Goal: Browse casually

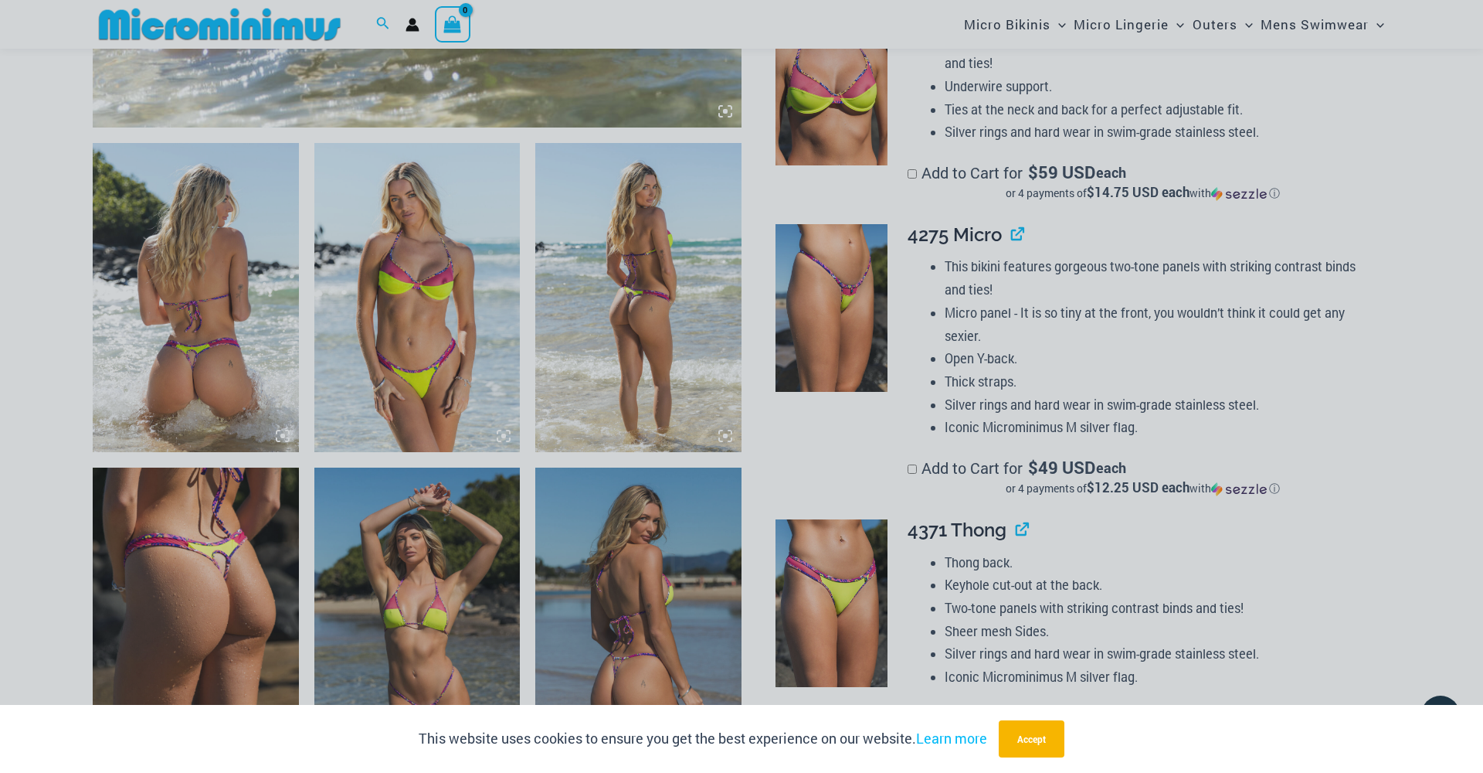
scroll to position [1003, 0]
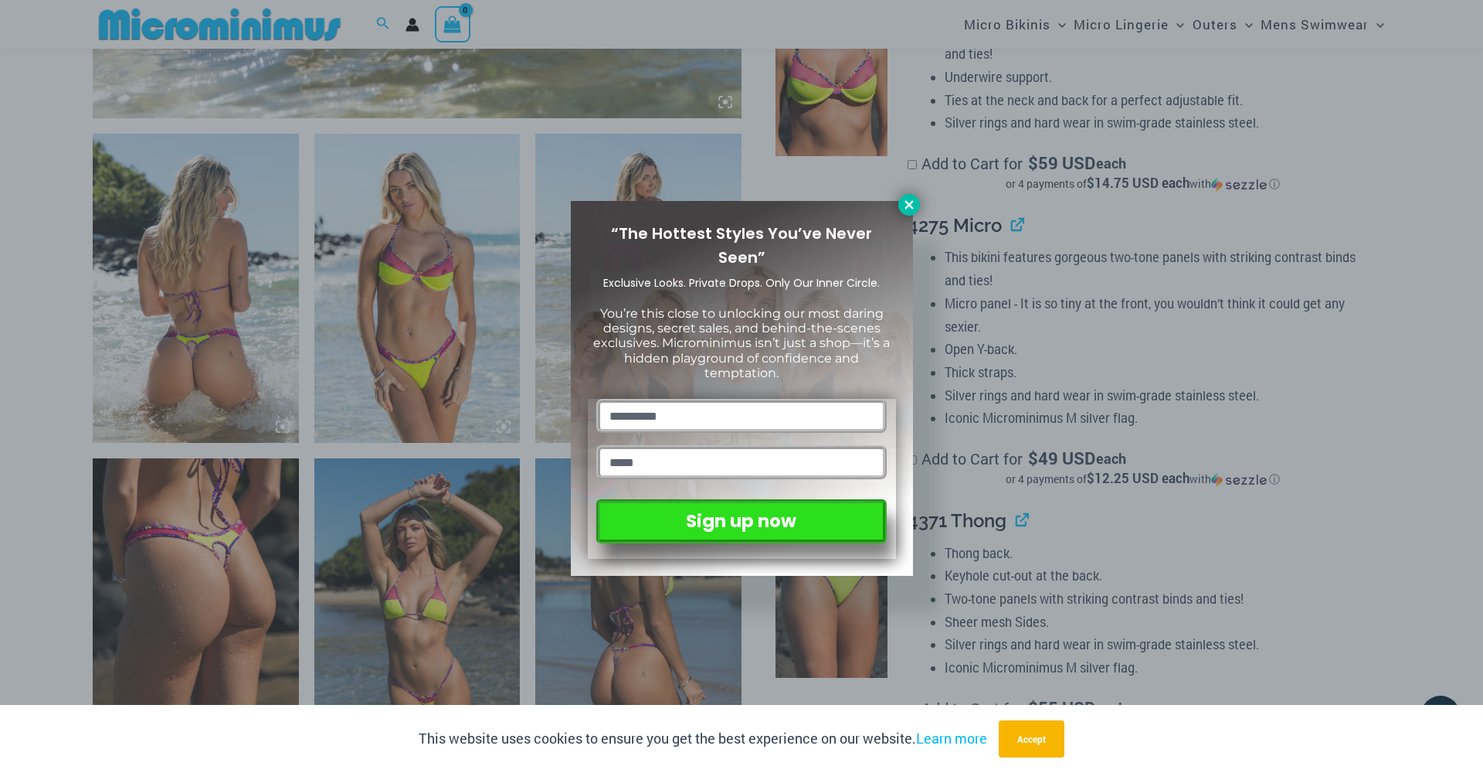
click at [904, 205] on icon at bounding box center [909, 205] width 14 height 14
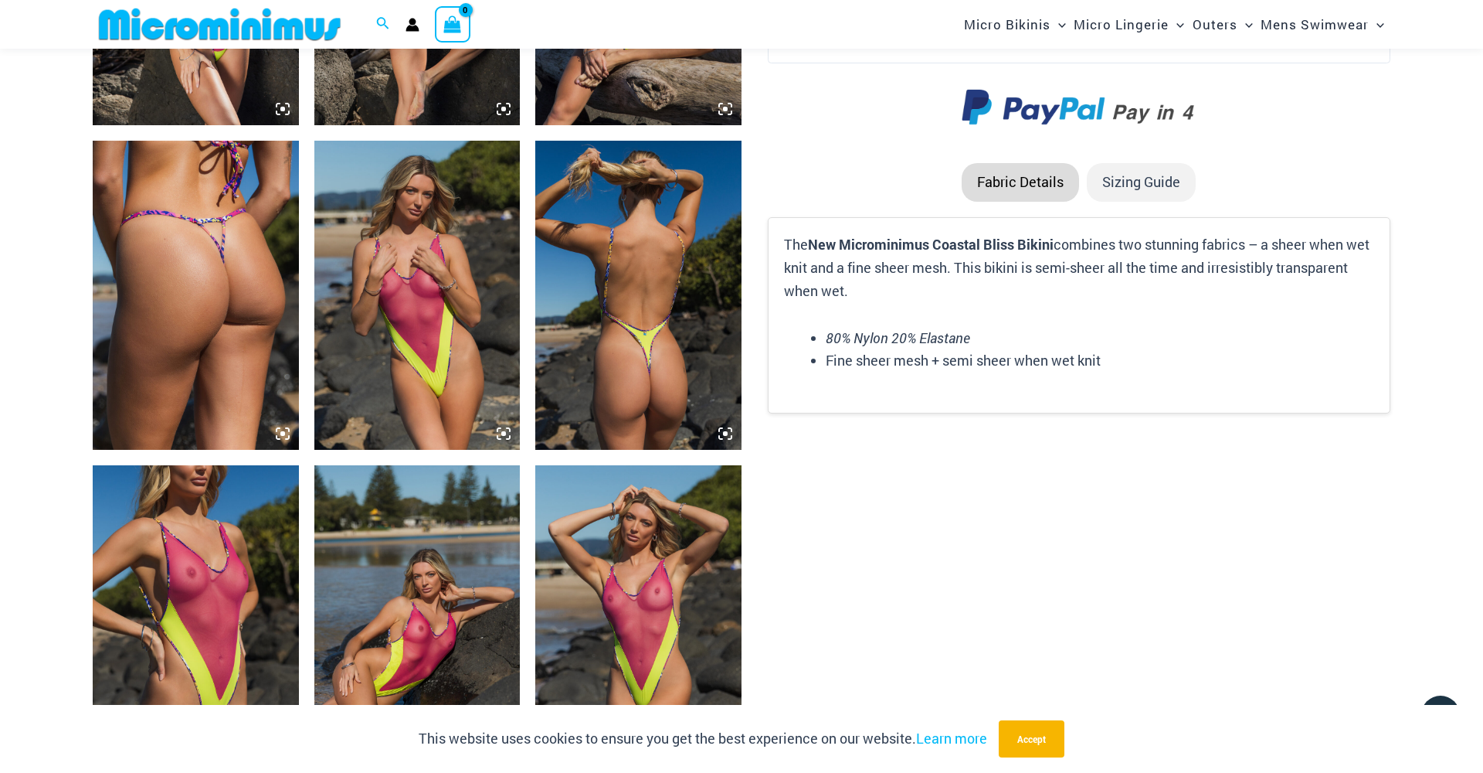
scroll to position [2295, 0]
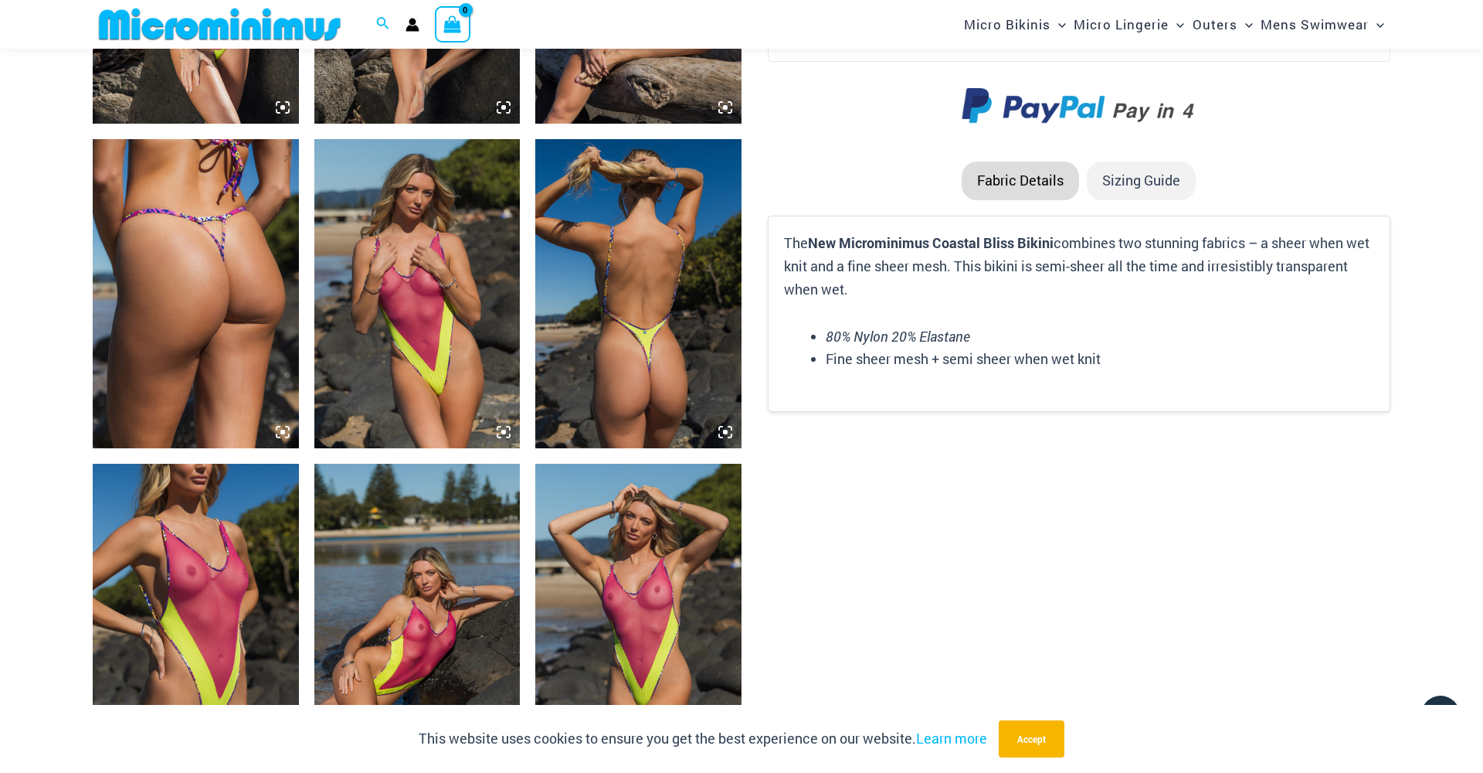
click at [423, 331] on img at bounding box center [417, 293] width 206 height 309
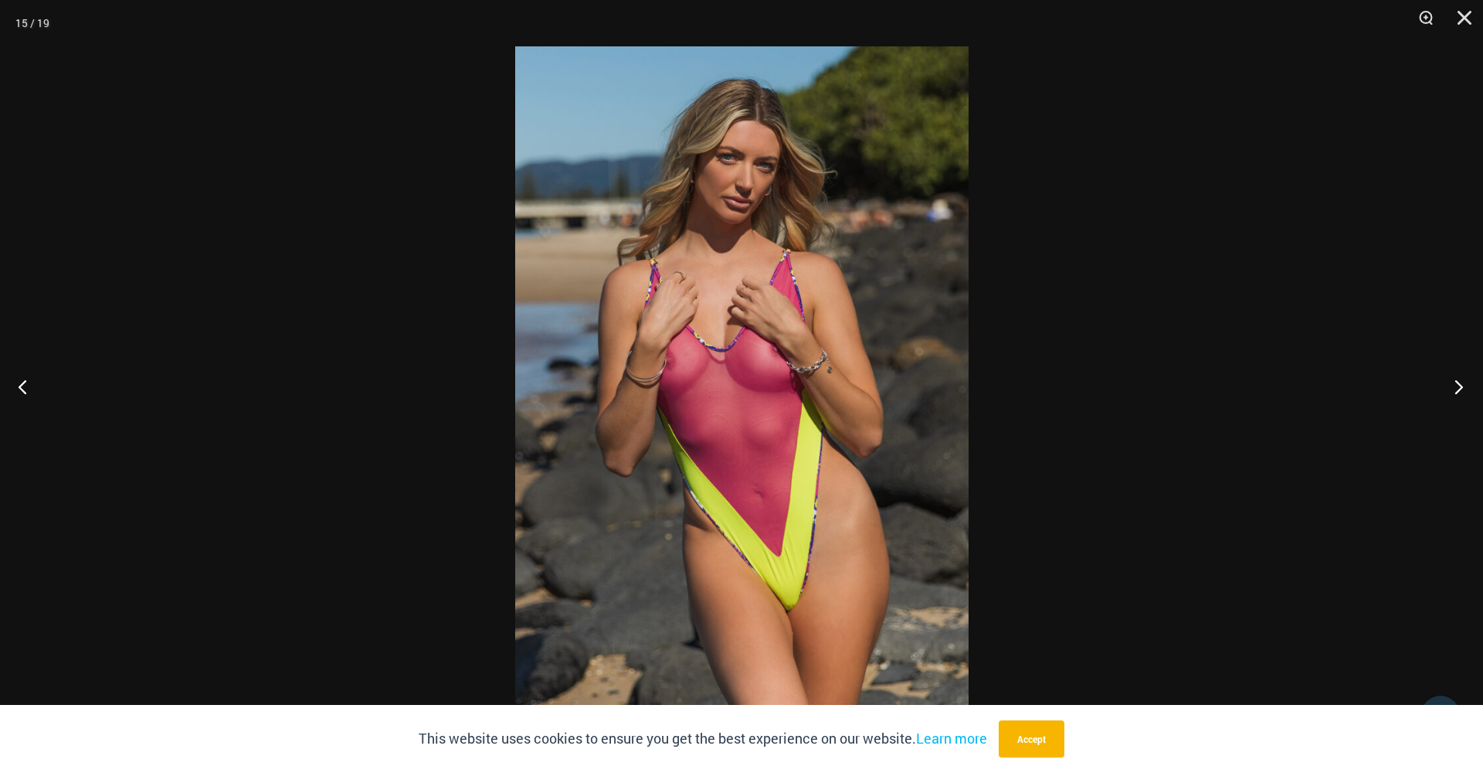
click at [1460, 385] on button "Next" at bounding box center [1454, 386] width 58 height 77
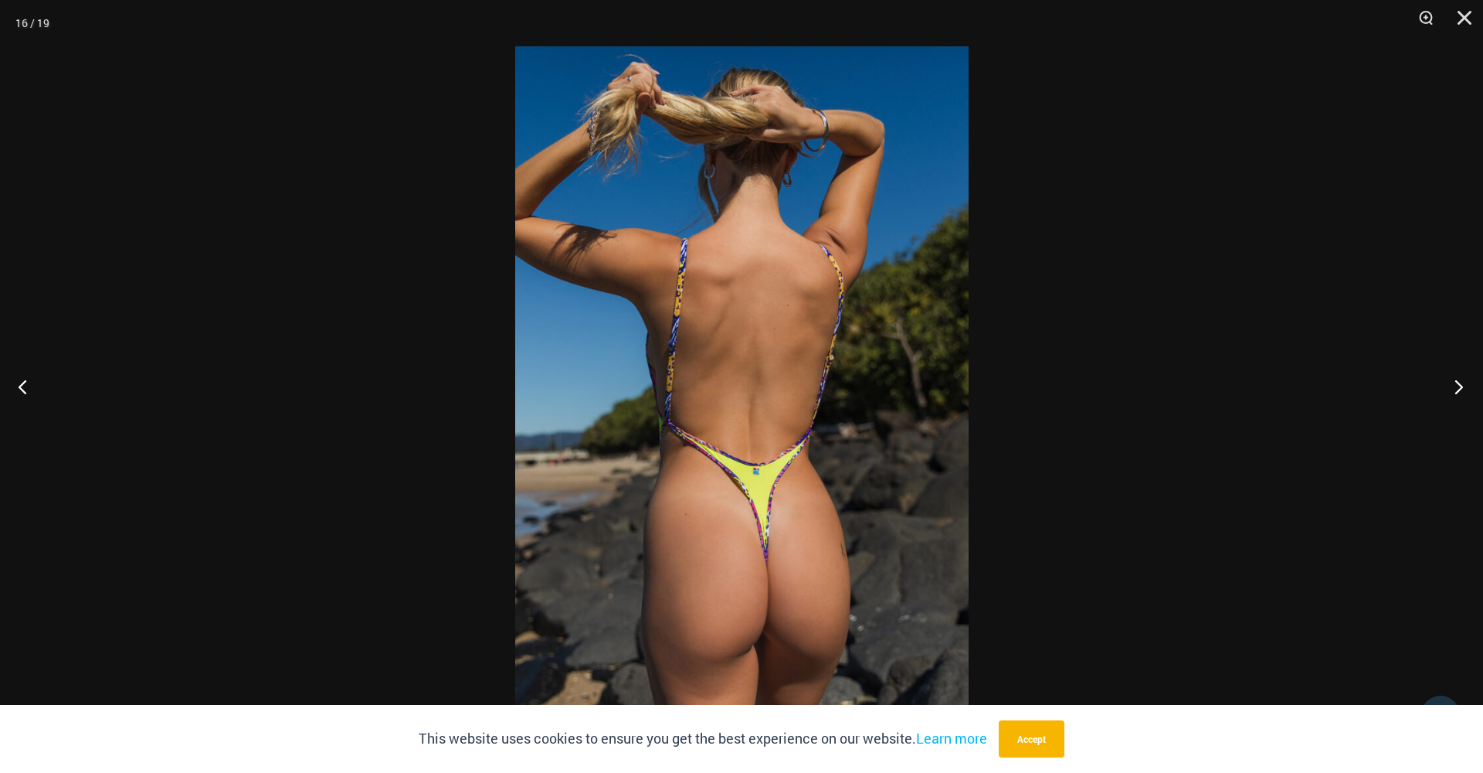
click at [1460, 385] on button "Next" at bounding box center [1454, 386] width 58 height 77
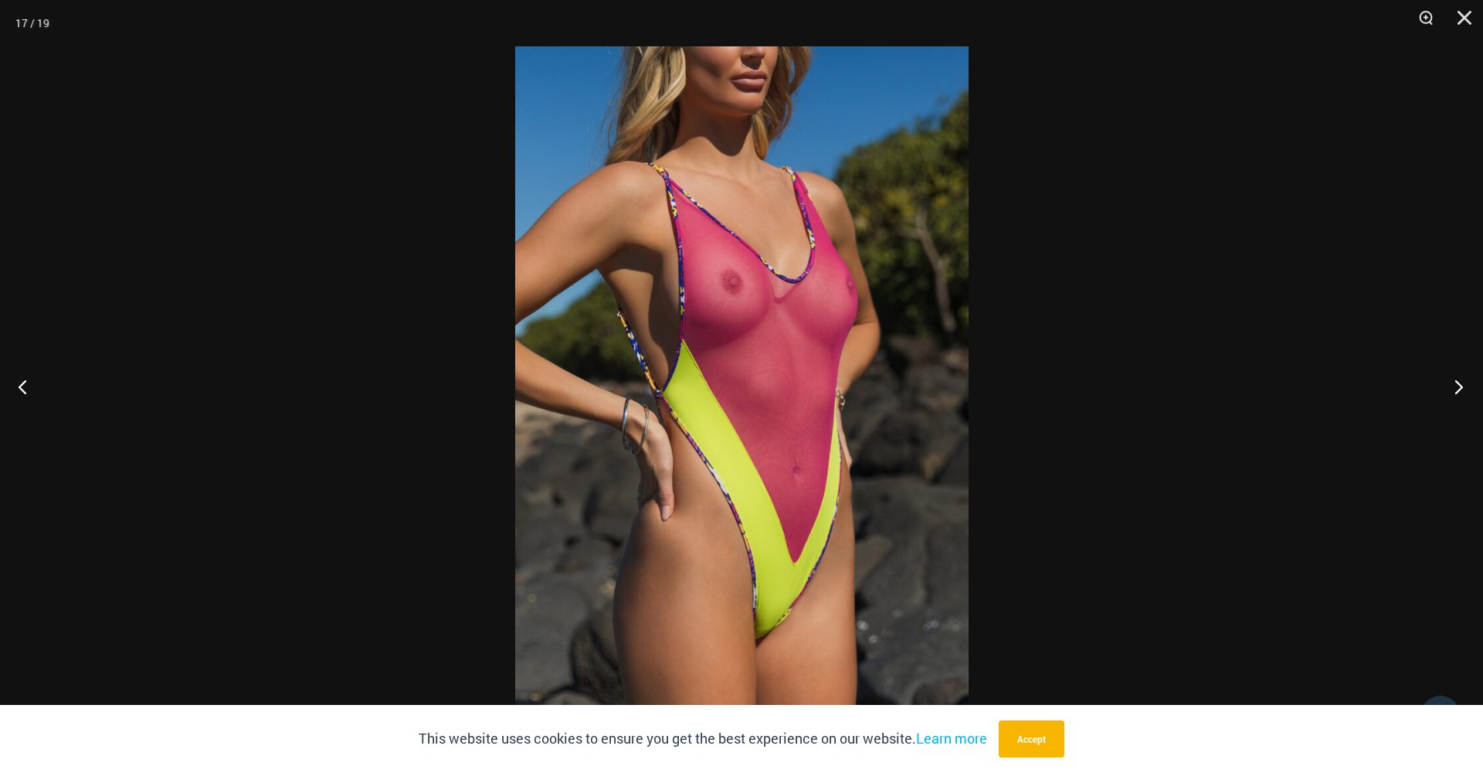
click at [1460, 385] on button "Next" at bounding box center [1454, 386] width 58 height 77
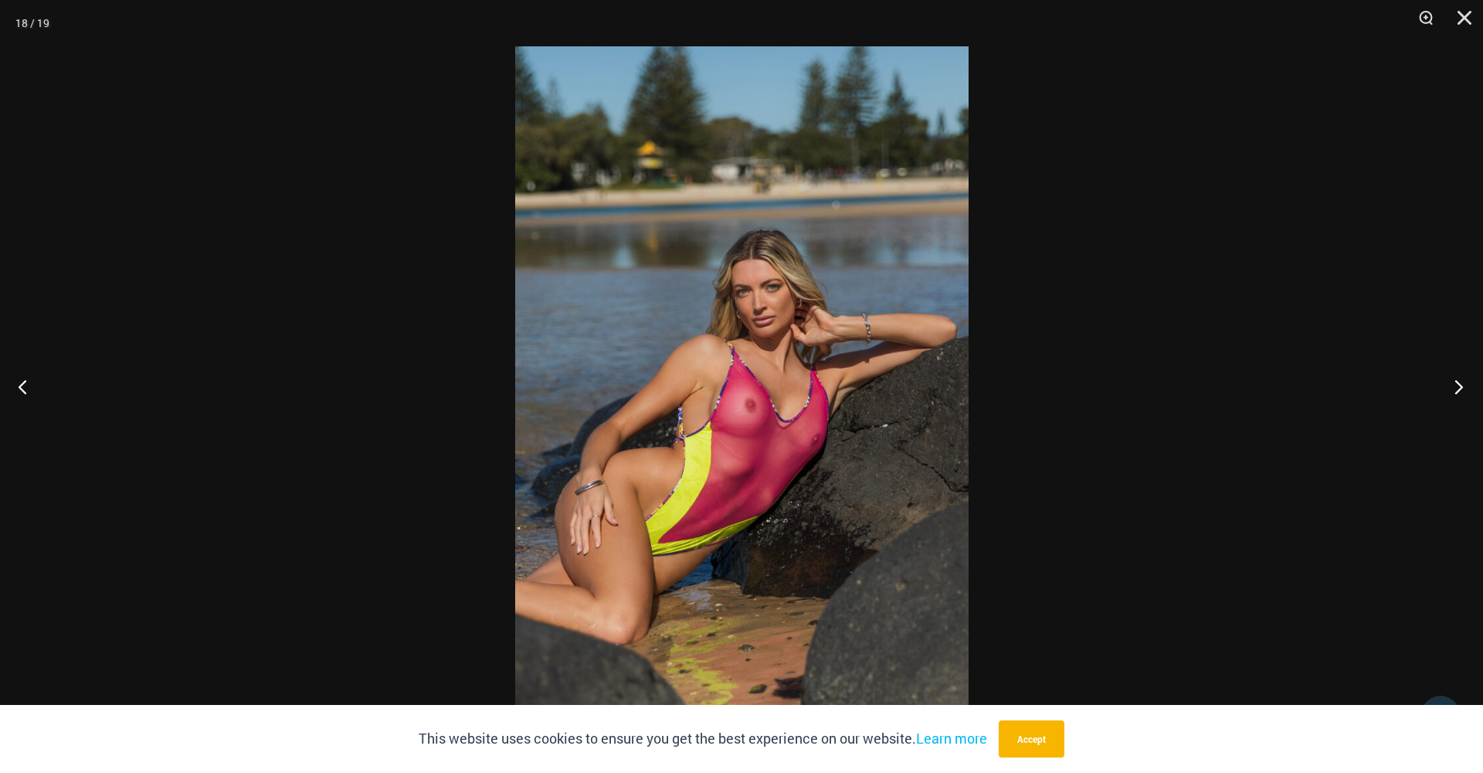
click at [1460, 385] on button "Next" at bounding box center [1454, 386] width 58 height 77
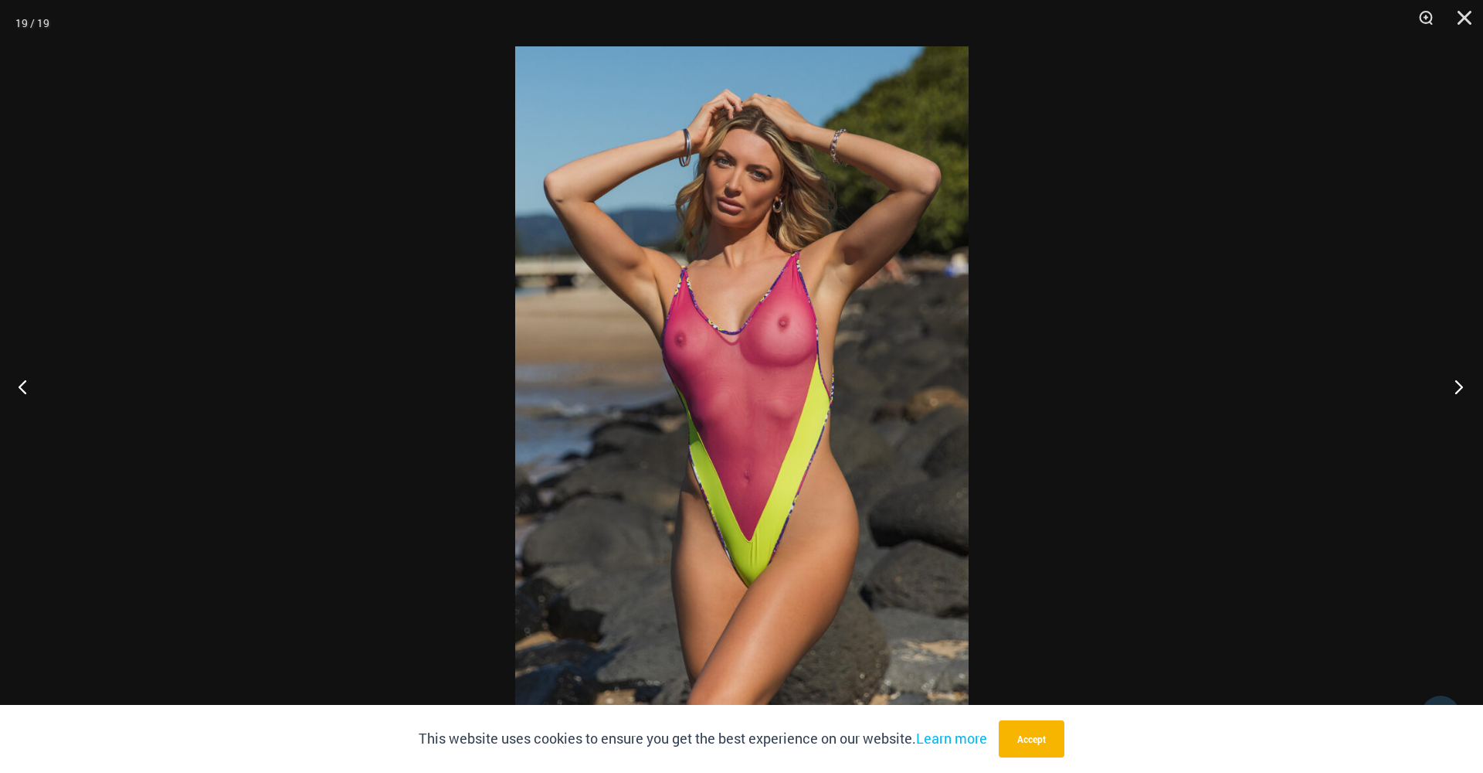
click at [1460, 385] on button "Next" at bounding box center [1454, 386] width 58 height 77
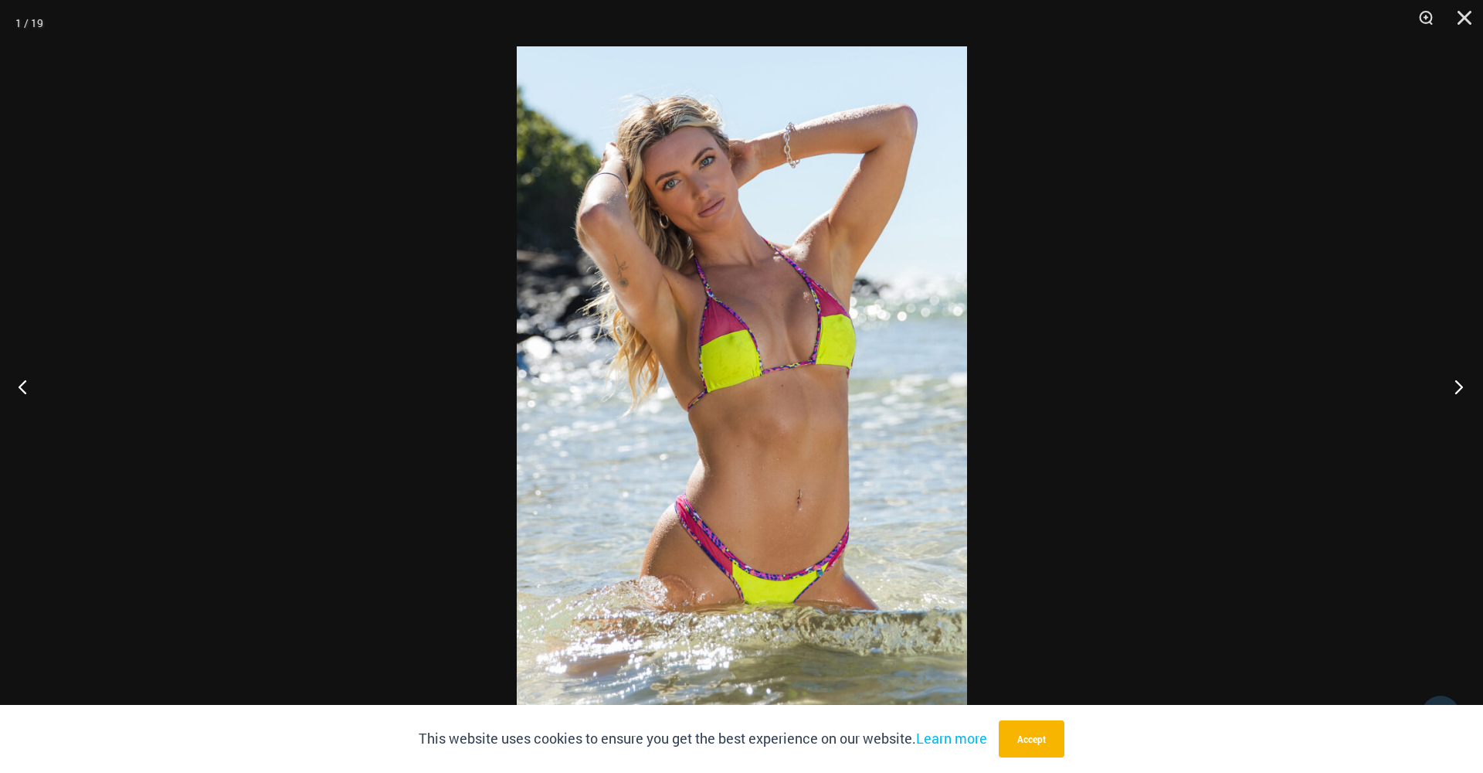
click at [1460, 385] on button "Next" at bounding box center [1454, 386] width 58 height 77
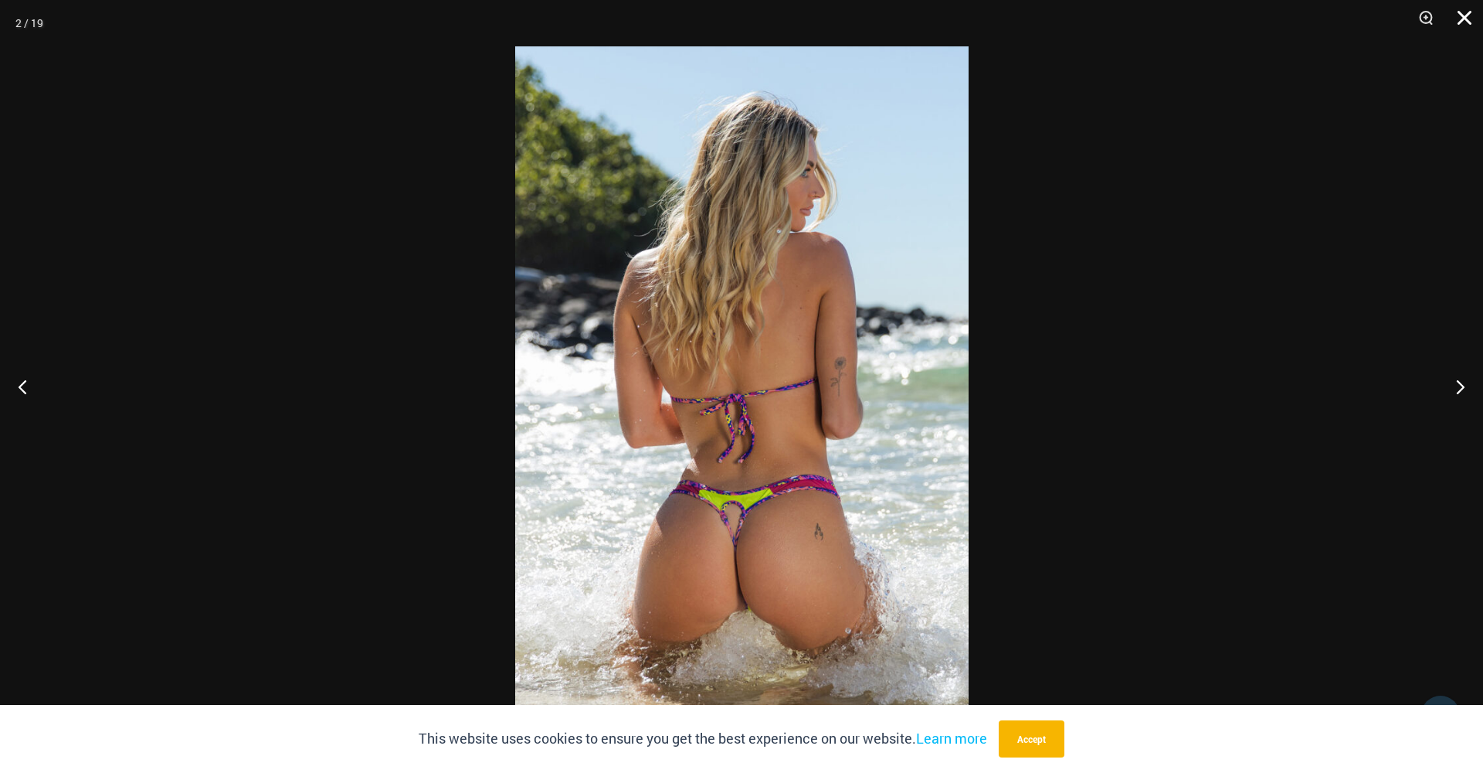
click at [1459, 20] on button "Close" at bounding box center [1459, 23] width 39 height 46
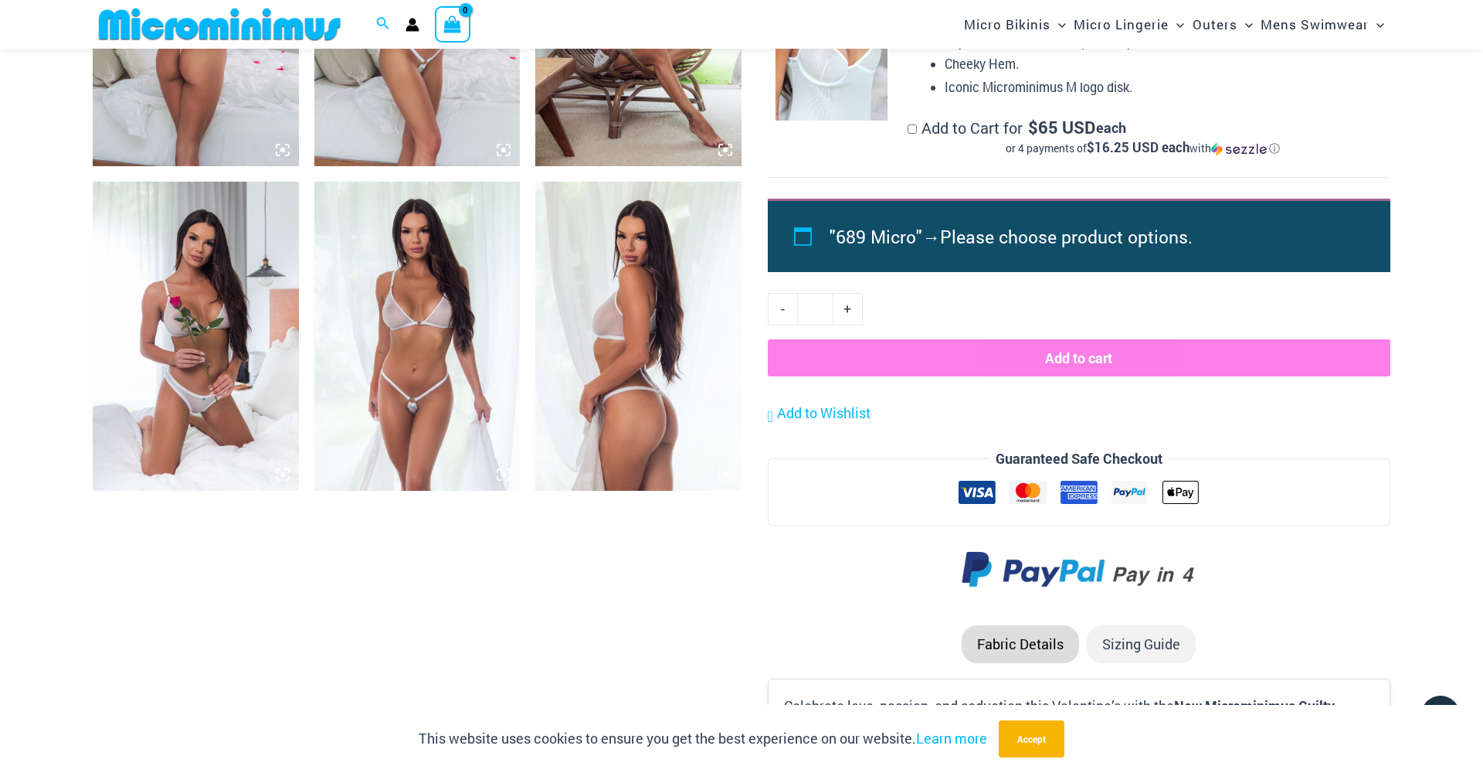
scroll to position [1274, 0]
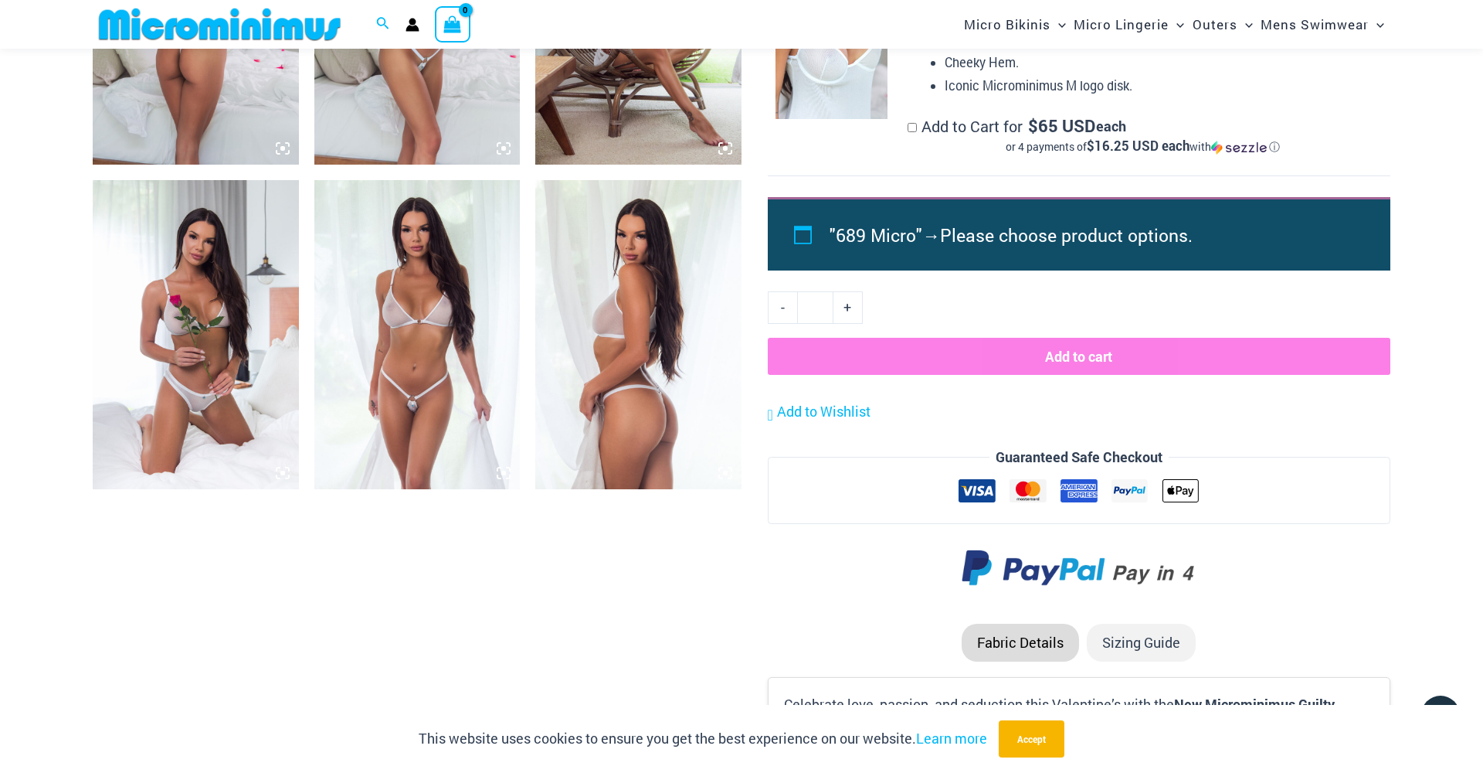
click at [421, 338] on img at bounding box center [417, 334] width 206 height 309
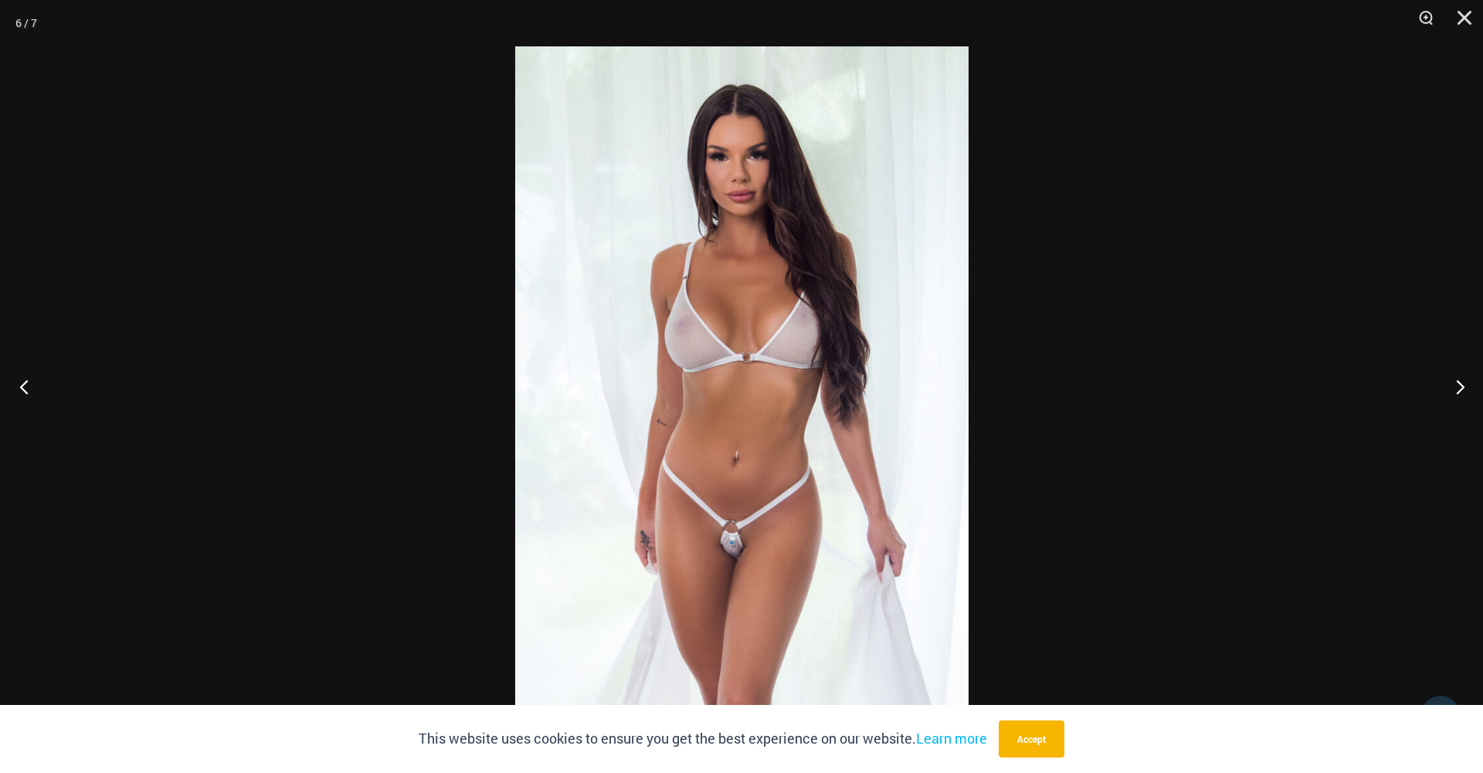
click at [24, 389] on button "Previous" at bounding box center [29, 386] width 58 height 77
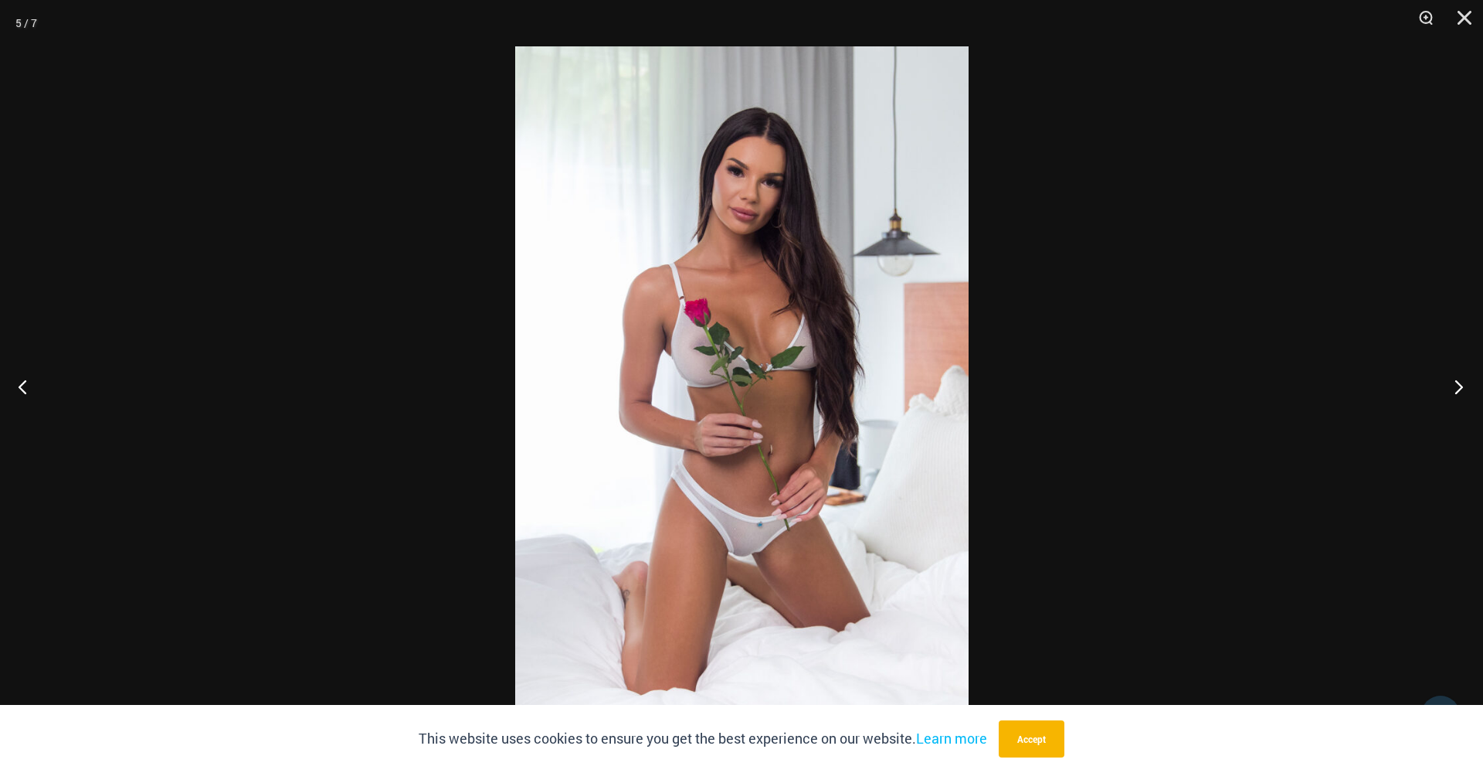
click at [1454, 386] on button "Next" at bounding box center [1454, 386] width 58 height 77
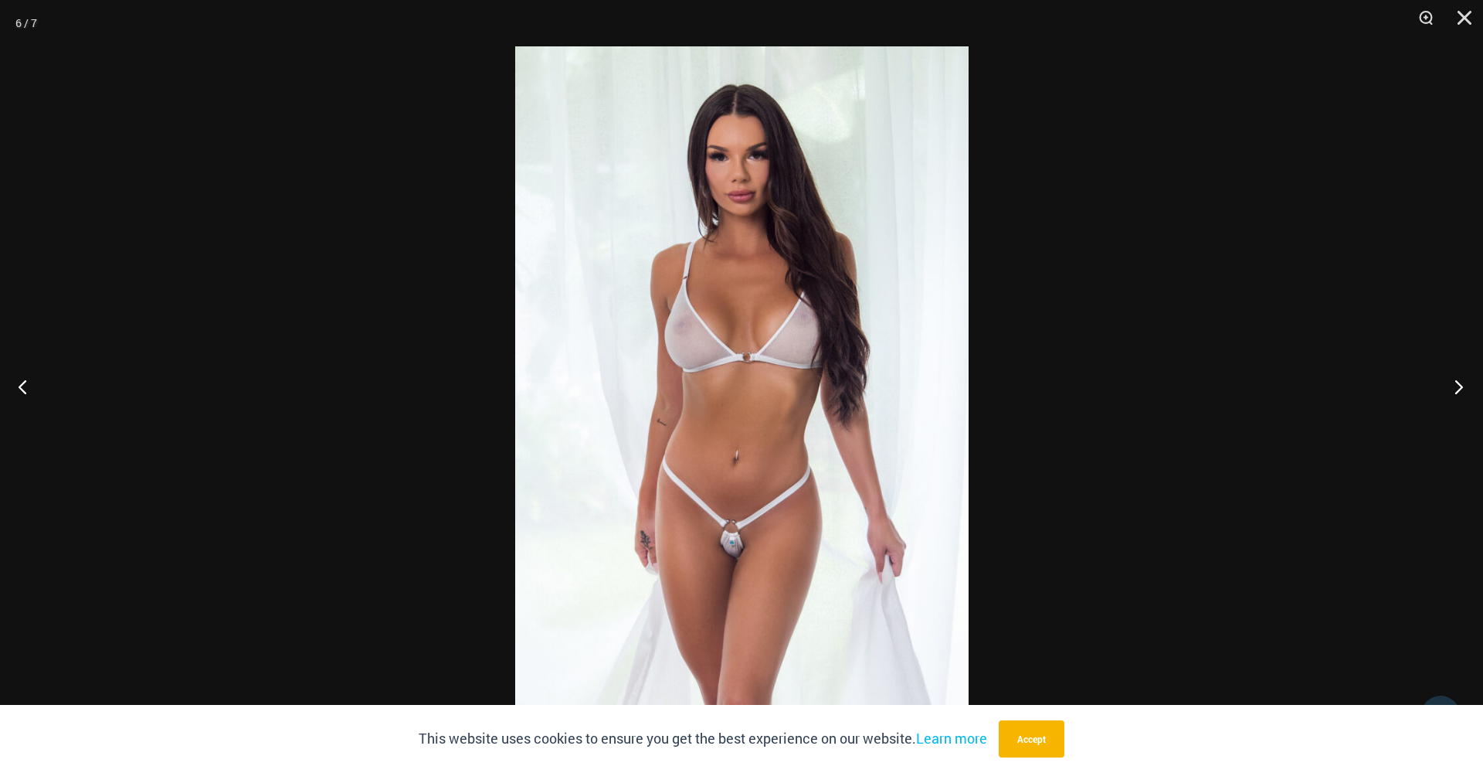
click at [1454, 386] on button "Next" at bounding box center [1454, 386] width 58 height 77
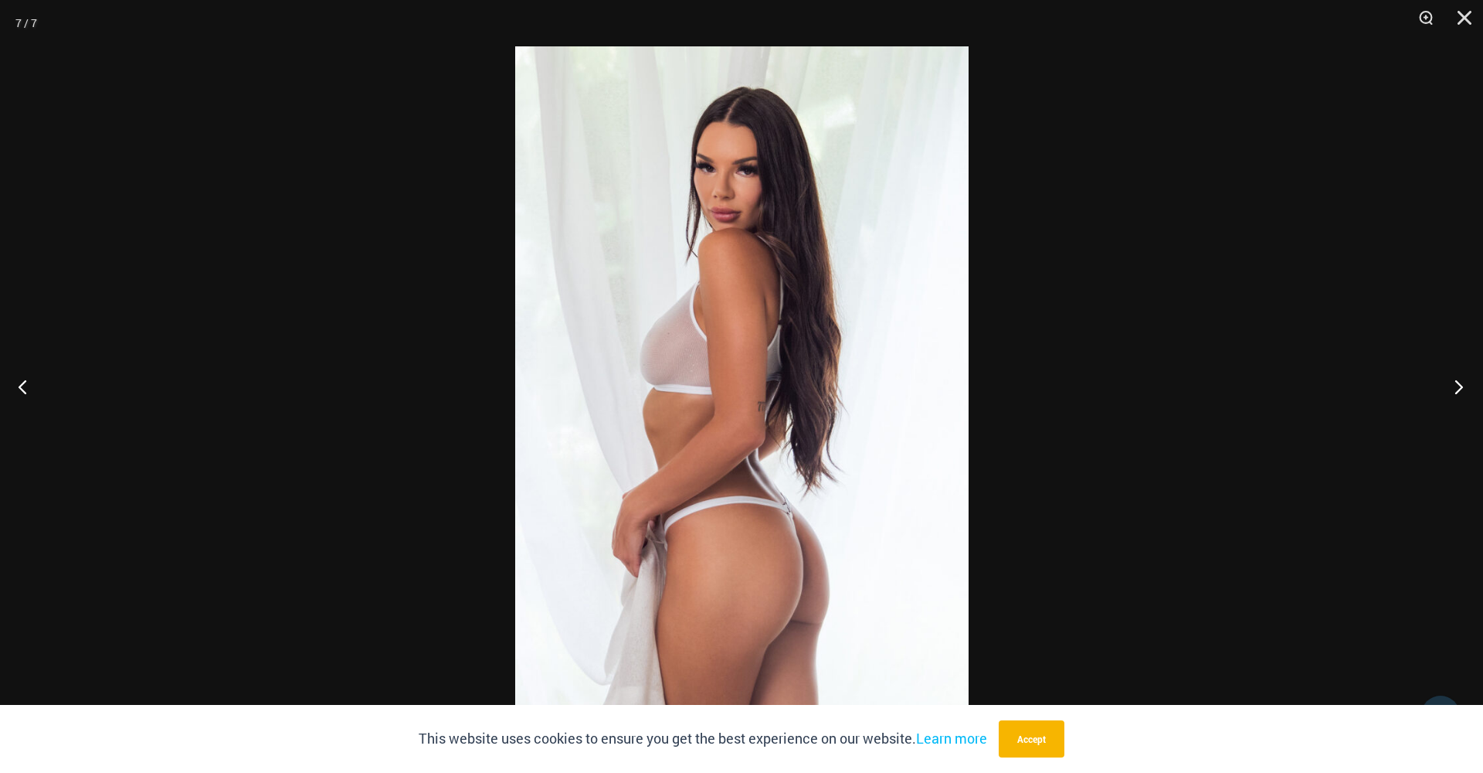
click at [1454, 386] on button "Next" at bounding box center [1454, 386] width 58 height 77
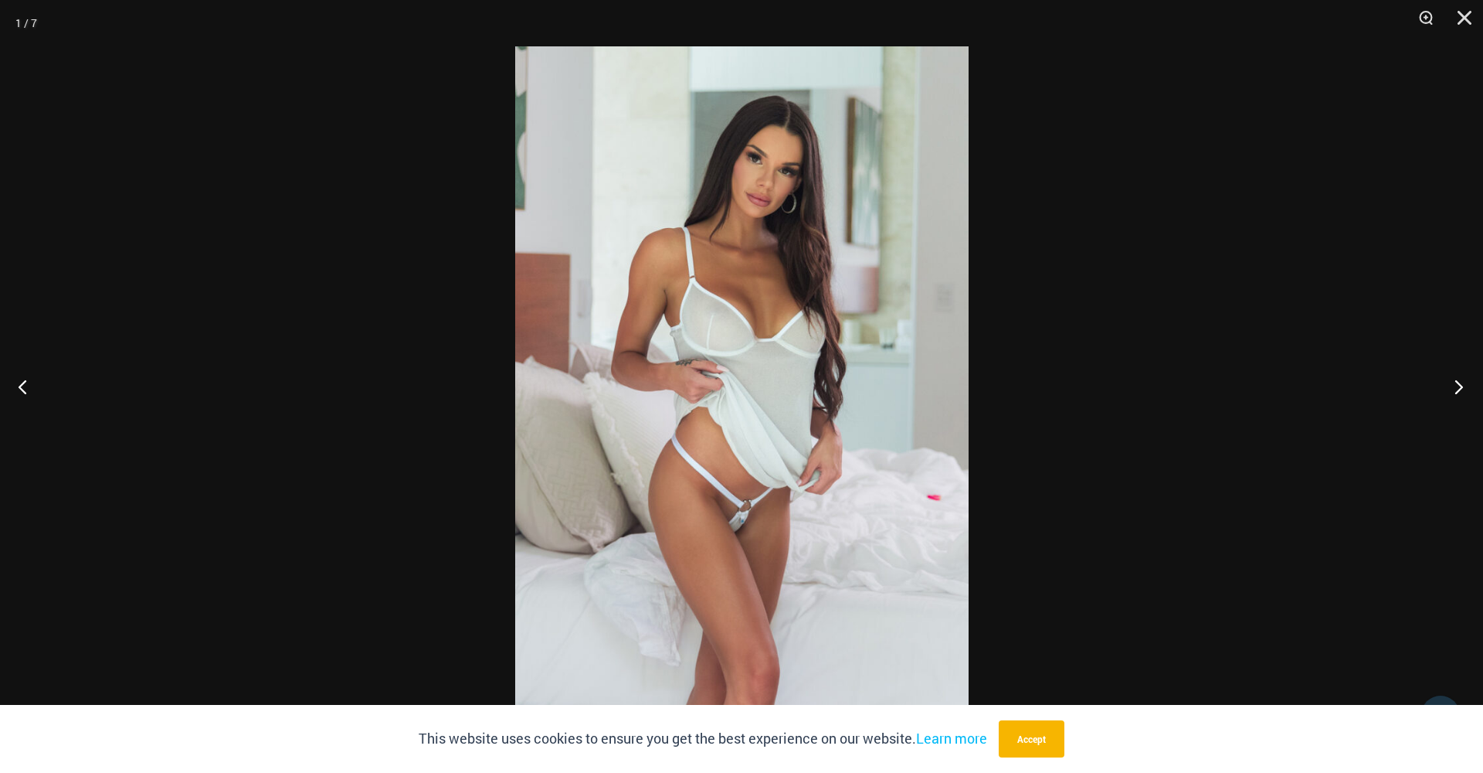
click at [1454, 386] on button "Next" at bounding box center [1454, 386] width 58 height 77
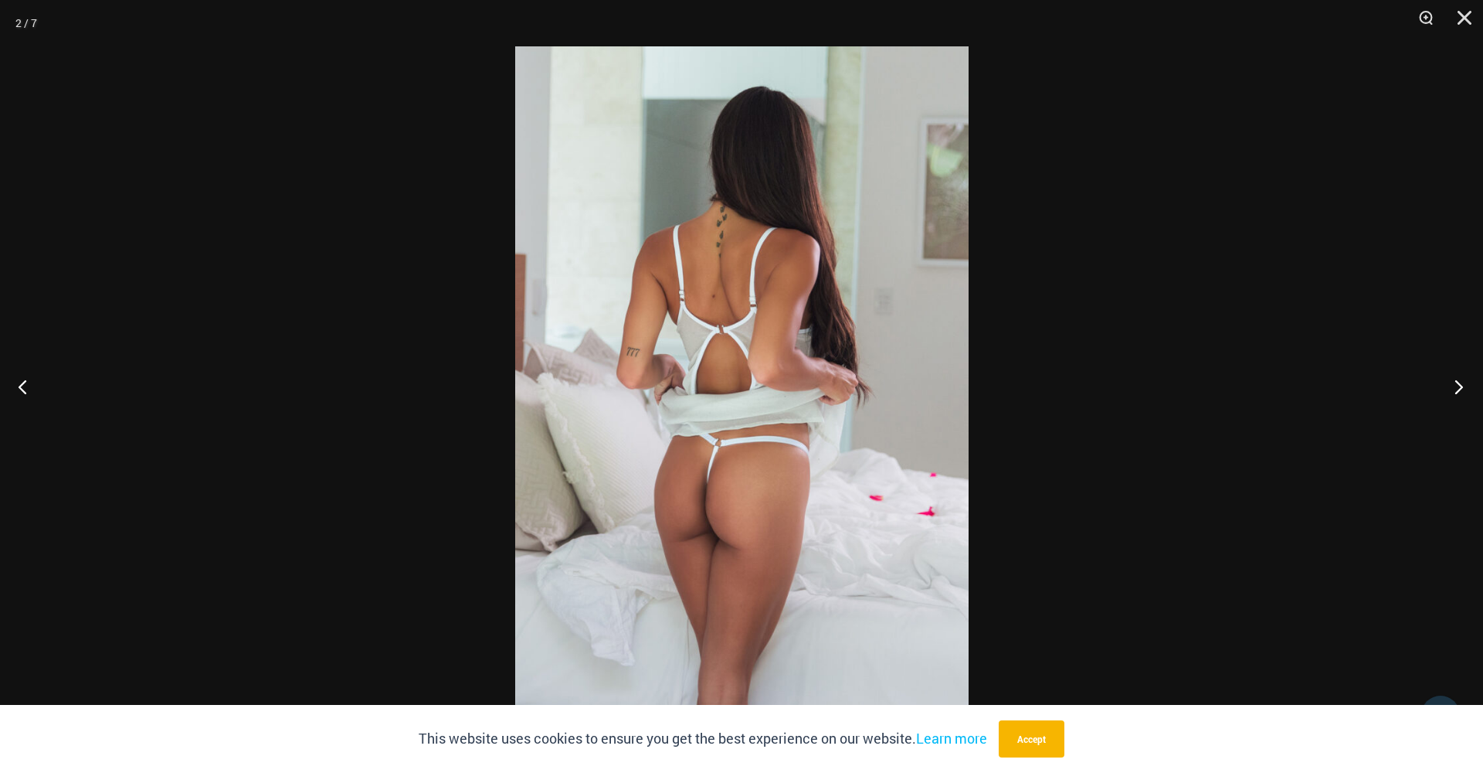
click at [1454, 386] on button "Next" at bounding box center [1454, 386] width 58 height 77
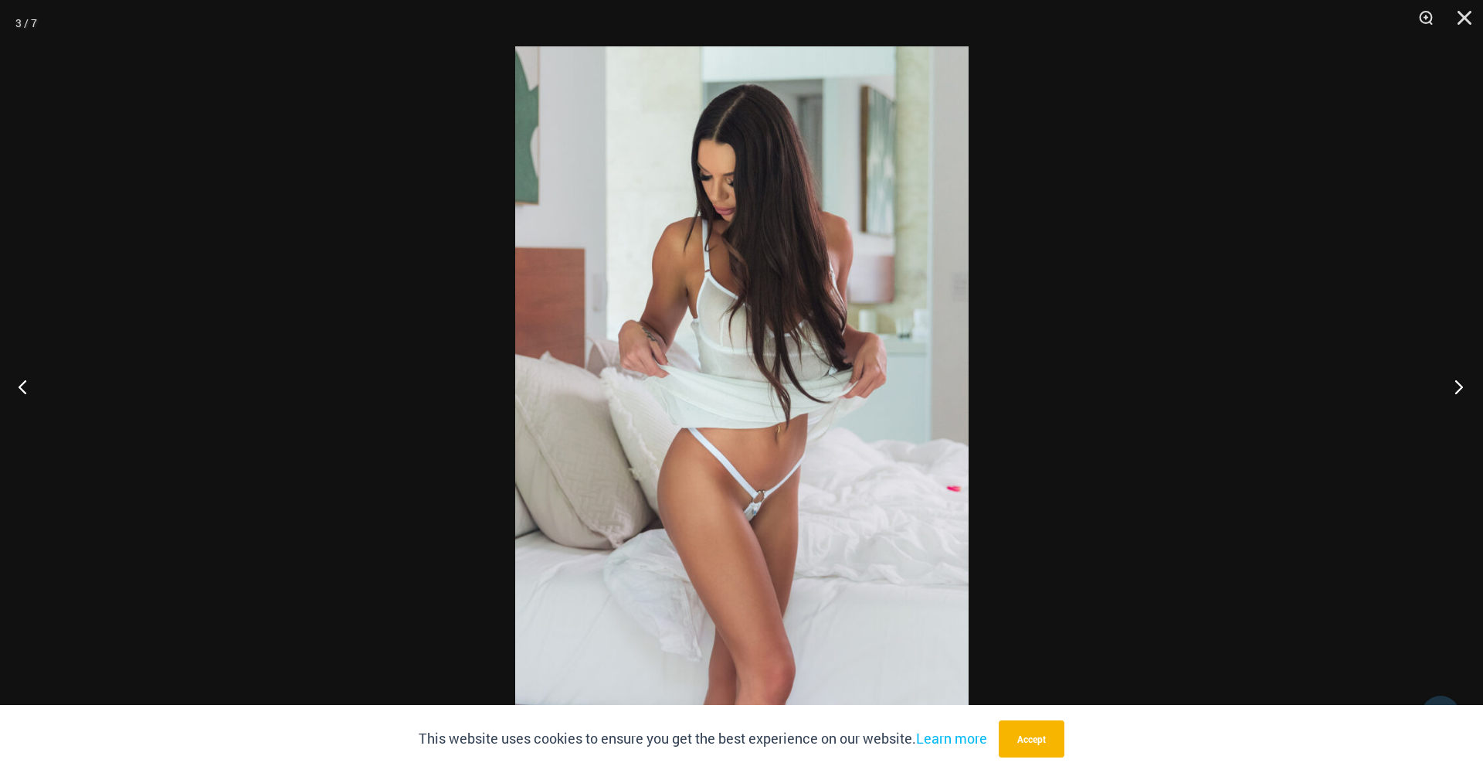
click at [1454, 386] on button "Next" at bounding box center [1454, 386] width 58 height 77
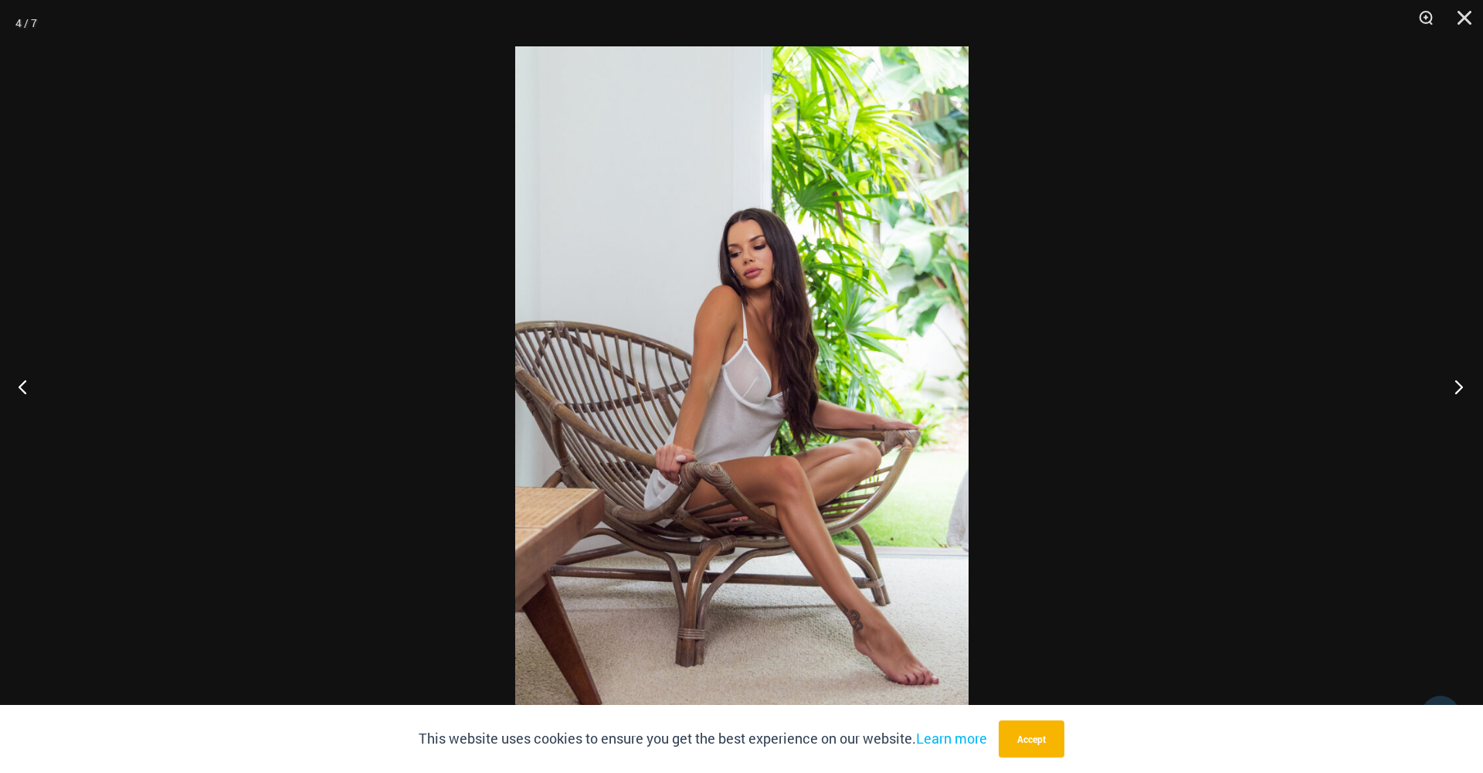
click at [1454, 386] on button "Next" at bounding box center [1454, 386] width 58 height 77
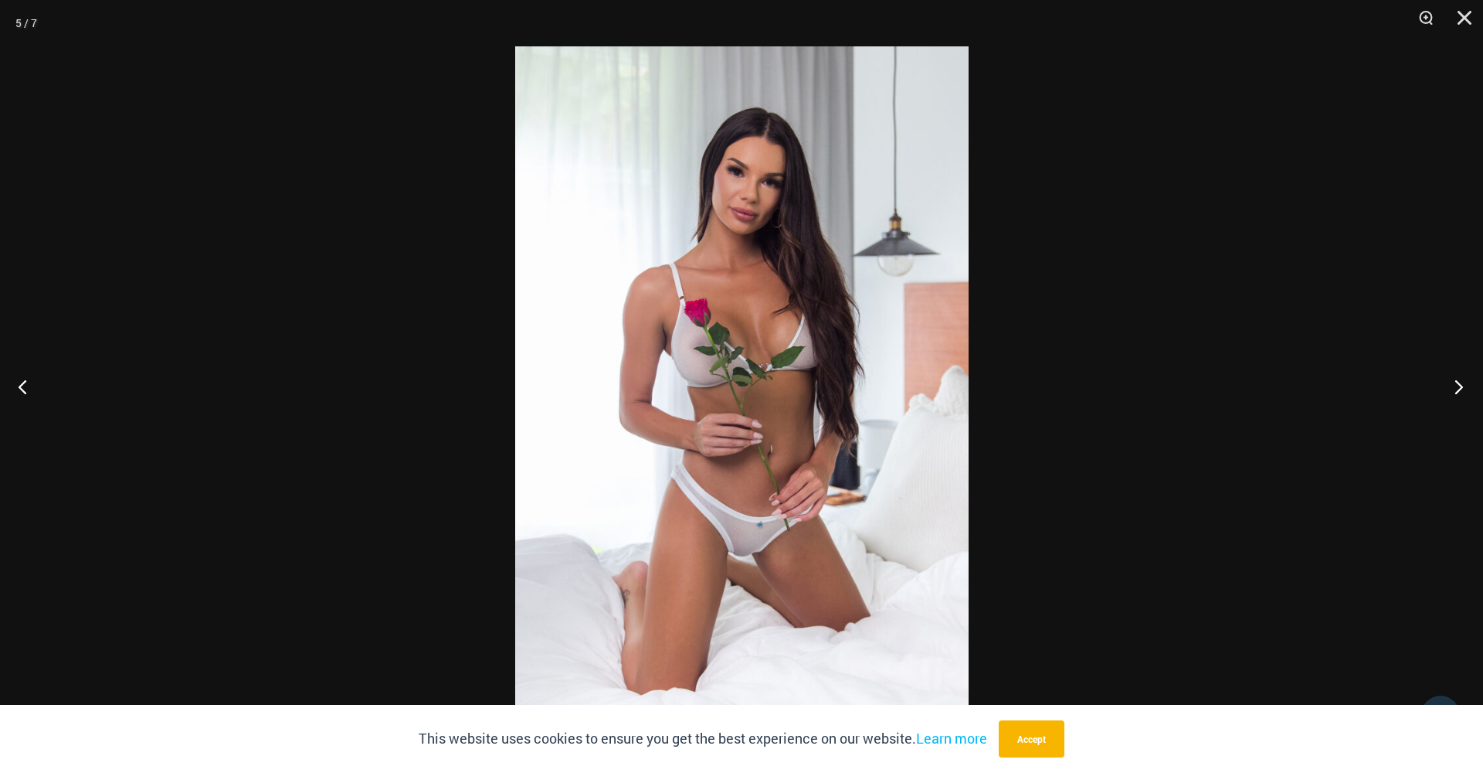
click at [1454, 386] on button "Next" at bounding box center [1454, 386] width 58 height 77
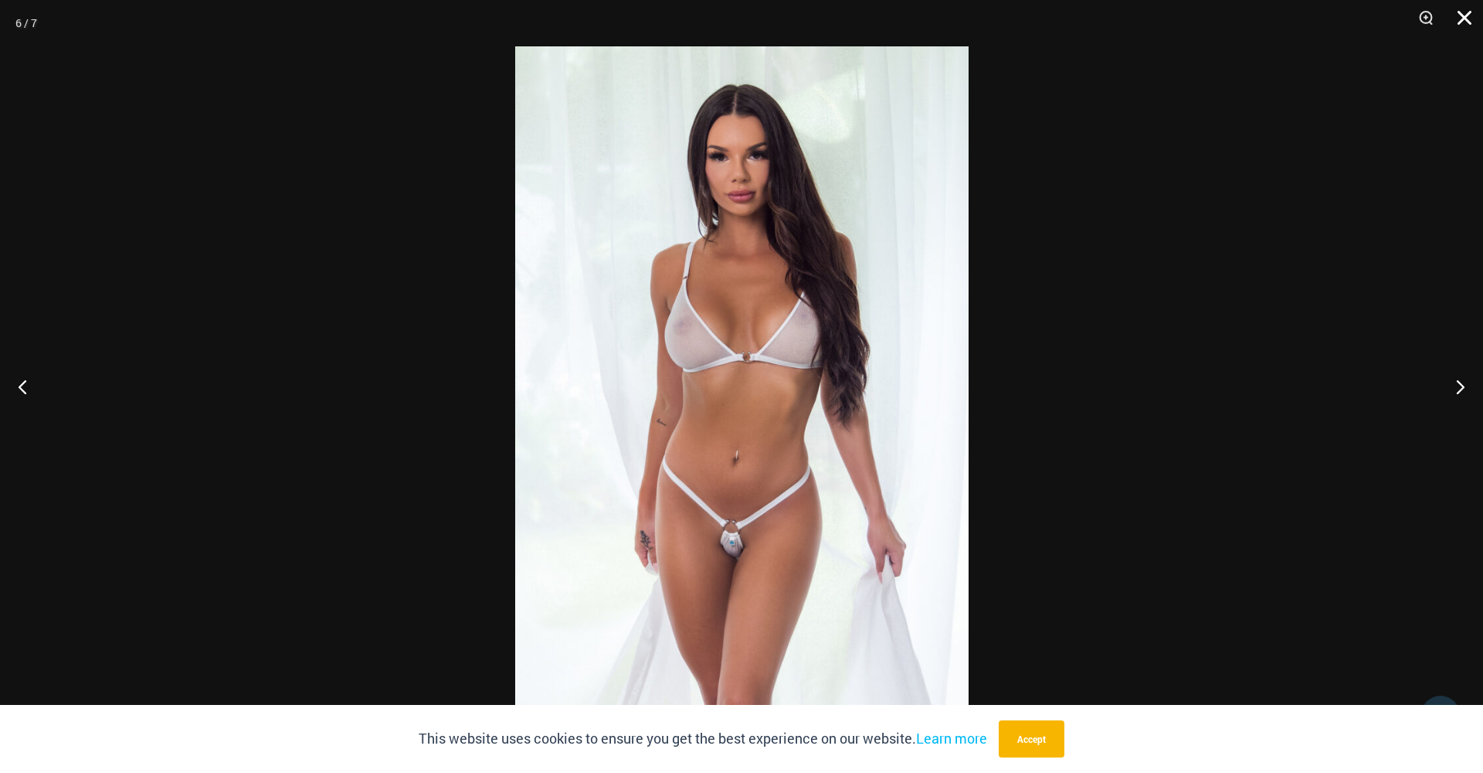
click at [1464, 14] on button "Close" at bounding box center [1459, 23] width 39 height 46
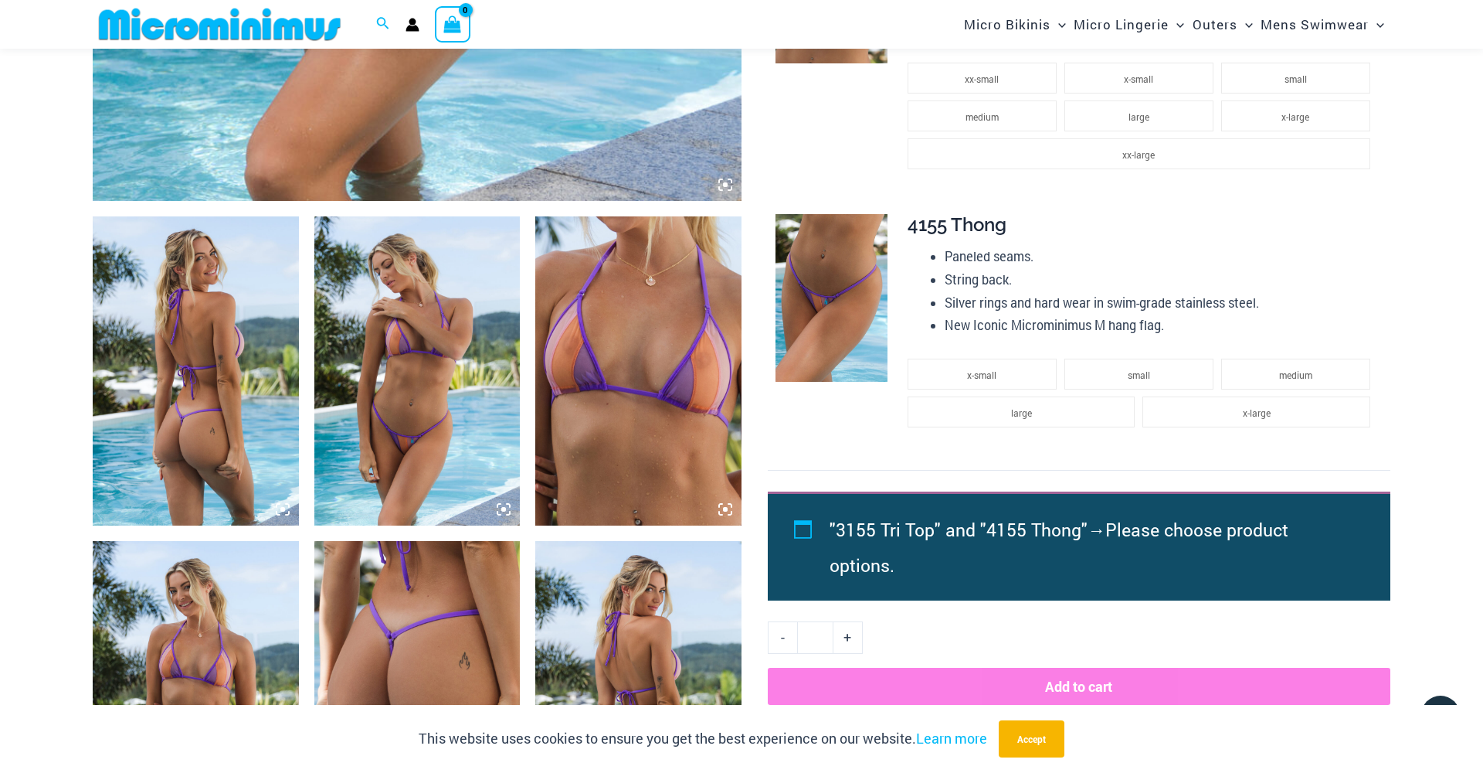
scroll to position [895, 0]
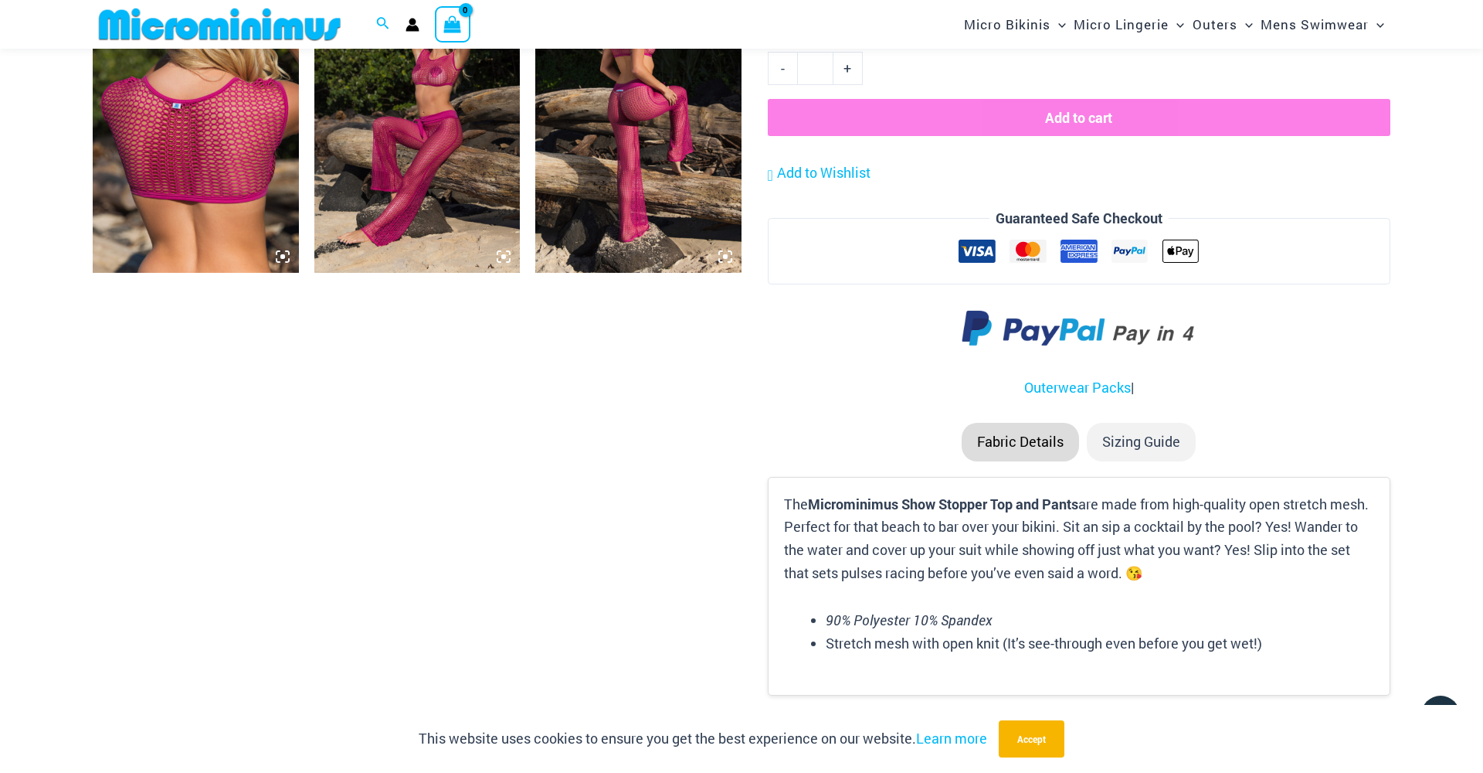
scroll to position [2141, 0]
